Goal: Task Accomplishment & Management: Manage account settings

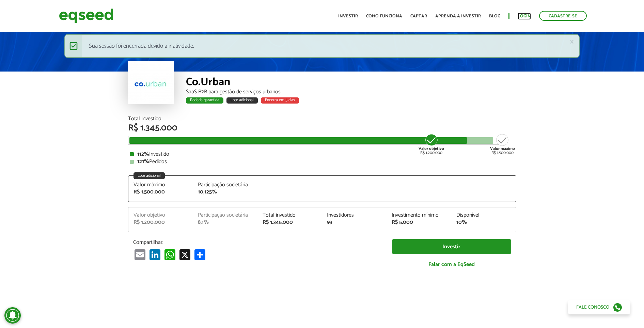
click at [521, 14] on link "Login" at bounding box center [524, 16] width 13 height 4
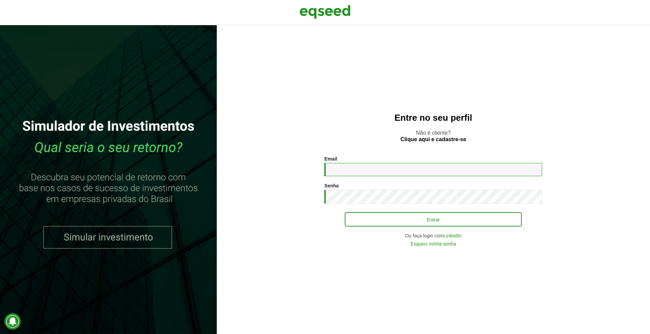
type input "**********"
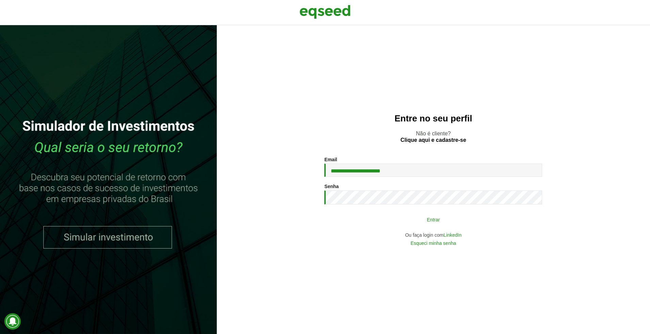
click at [387, 214] on button "Entrar" at bounding box center [433, 219] width 177 height 13
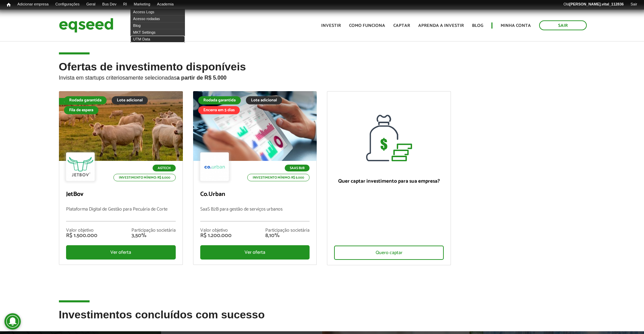
click at [143, 38] on link "UTM Data" at bounding box center [157, 39] width 54 height 7
